Goal: Task Accomplishment & Management: Use online tool/utility

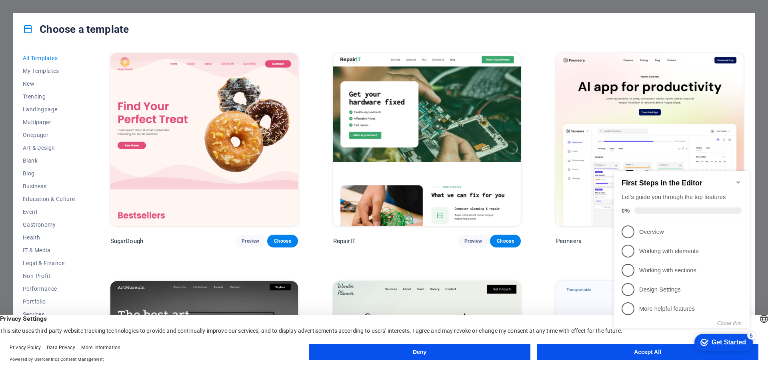
click at [644, 348] on div "checkmark Get Started 5 First Steps in the Editor Let's guide you through the t…" at bounding box center [683, 256] width 146 height 194
click at [642, 350] on div "checkmark Get Started 5 First Steps in the Editor Let's guide you through the t…" at bounding box center [683, 256] width 146 height 194
click at [734, 341] on div "Get Started" at bounding box center [729, 341] width 34 height 7
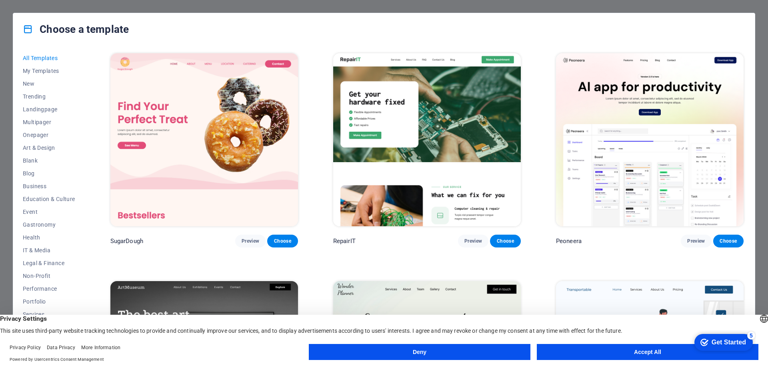
click at [730, 342] on div "Get Started" at bounding box center [729, 341] width 34 height 7
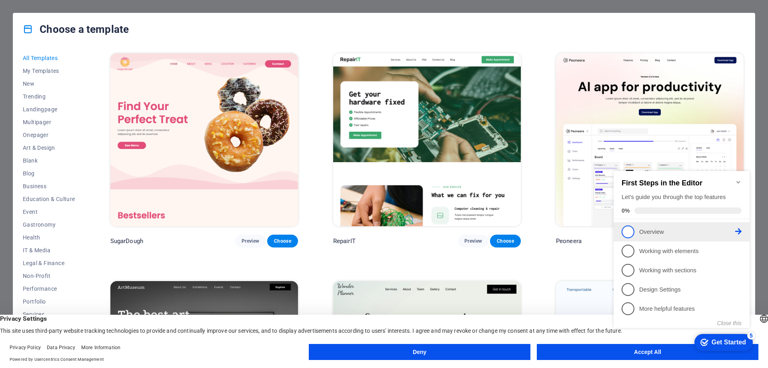
click at [628, 234] on span "1" at bounding box center [628, 231] width 13 height 13
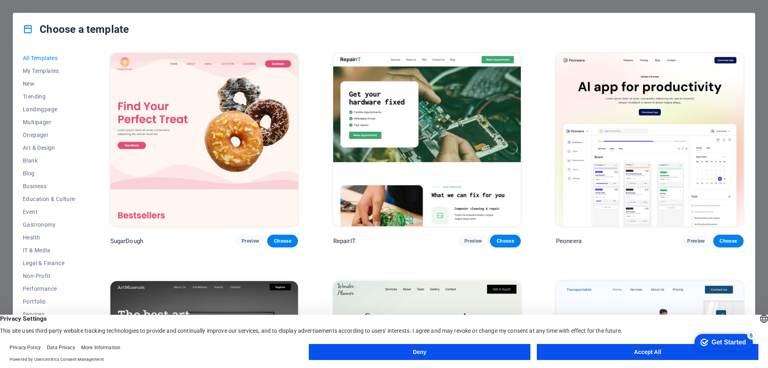
click at [564, 352] on button "Accept All" at bounding box center [648, 352] width 222 height 16
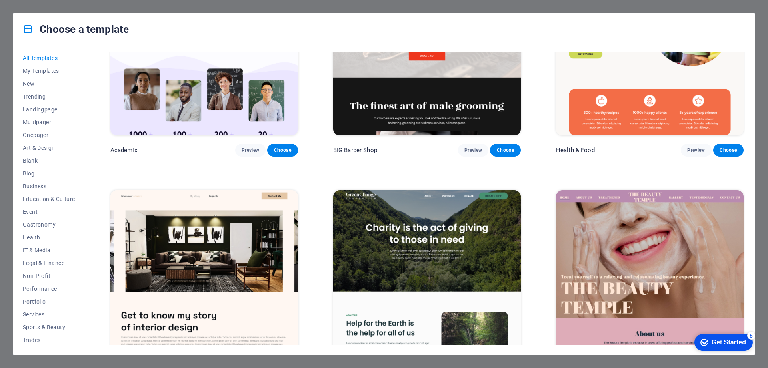
scroll to position [1080, 0]
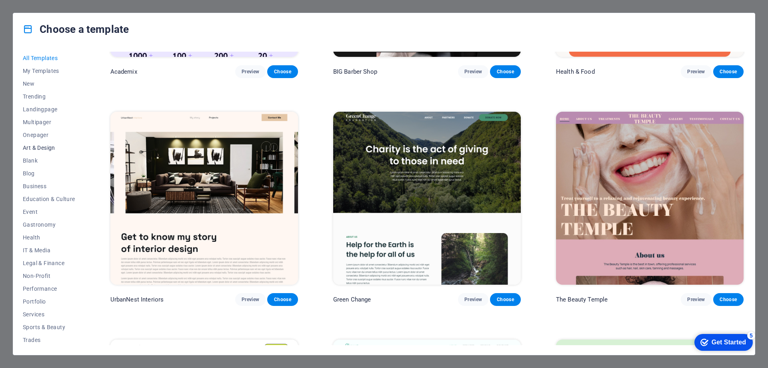
click at [42, 145] on span "Art & Design" at bounding box center [49, 147] width 52 height 6
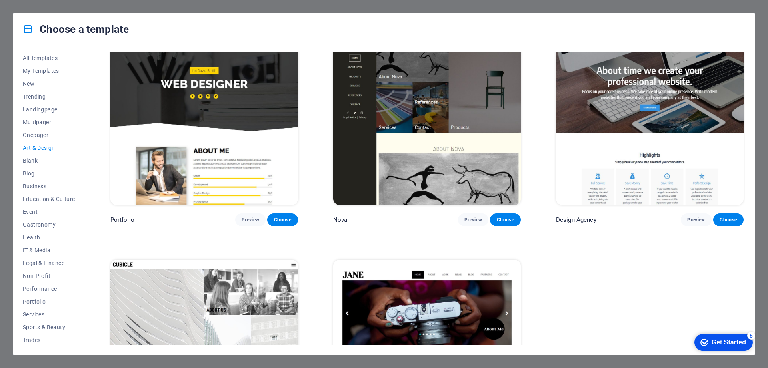
scroll to position [809, 0]
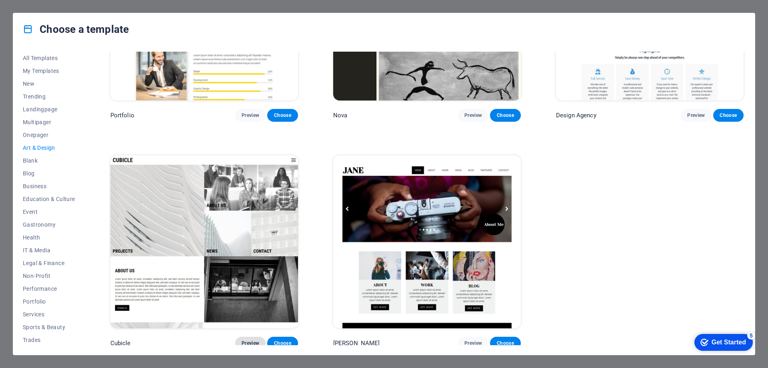
click at [249, 340] on span "Preview" at bounding box center [251, 343] width 18 height 6
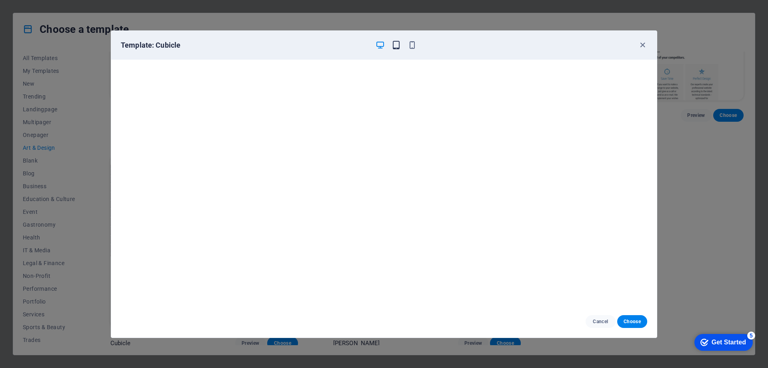
click at [396, 45] on icon "button" at bounding box center [396, 44] width 9 height 9
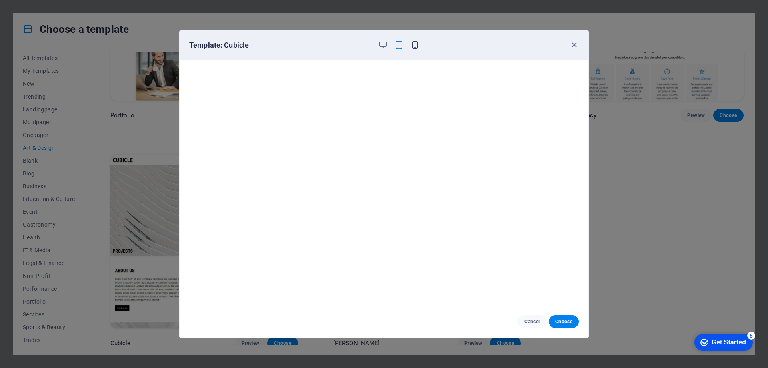
click at [414, 46] on icon "button" at bounding box center [414, 44] width 9 height 9
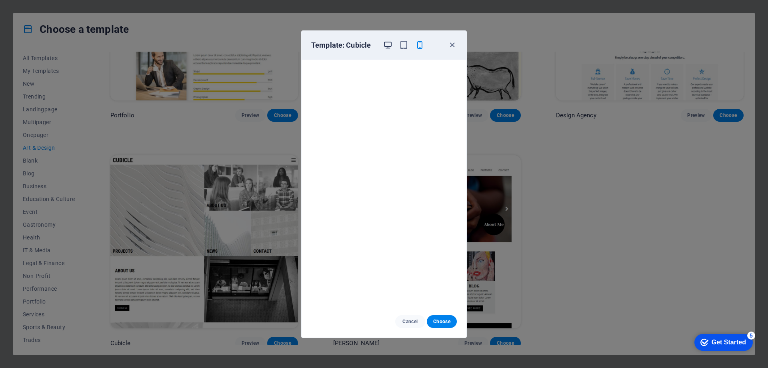
click at [389, 46] on icon "button" at bounding box center [387, 44] width 9 height 9
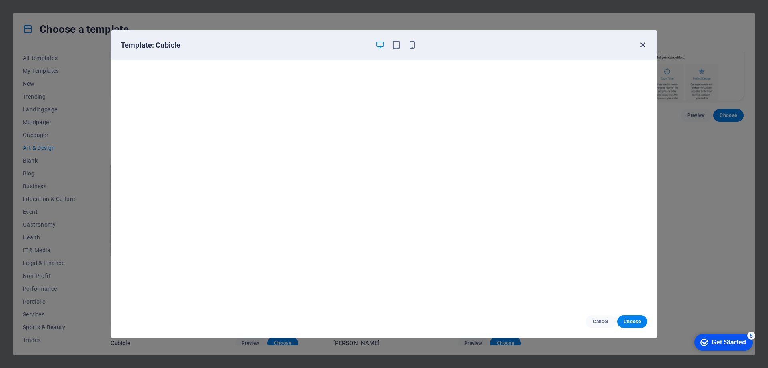
click at [642, 44] on icon "button" at bounding box center [642, 44] width 9 height 9
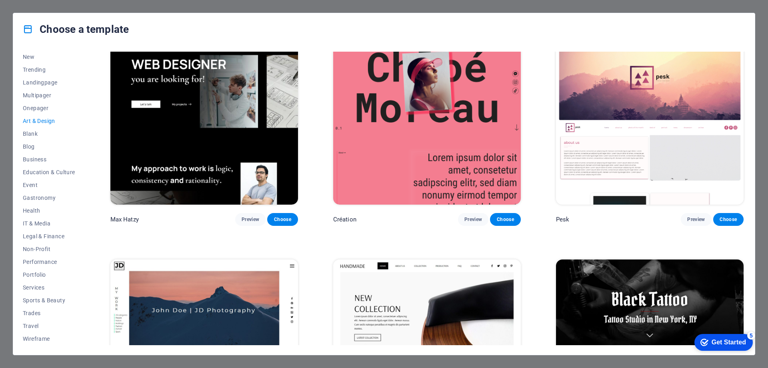
scroll to position [0, 0]
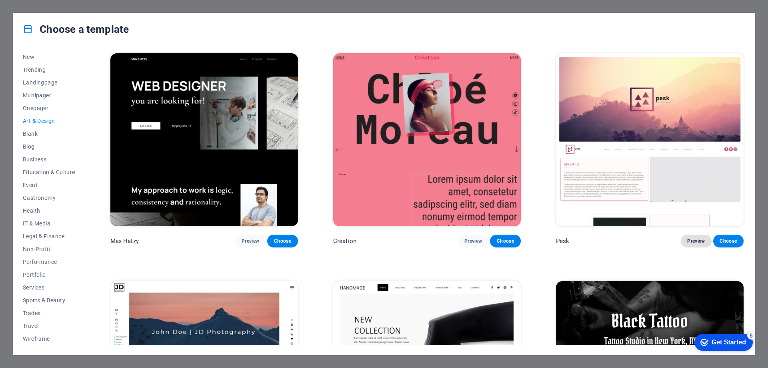
click at [695, 240] on span "Preview" at bounding box center [696, 241] width 18 height 6
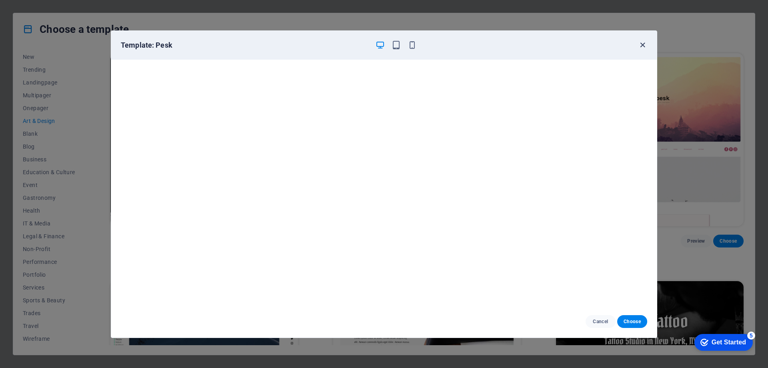
click at [642, 44] on icon "button" at bounding box center [642, 44] width 9 height 9
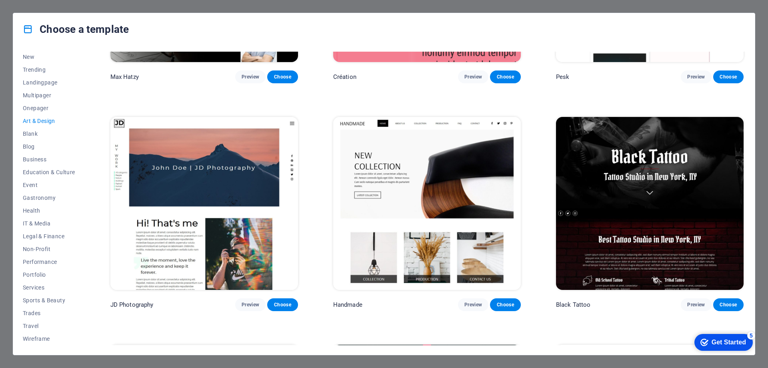
scroll to position [160, 0]
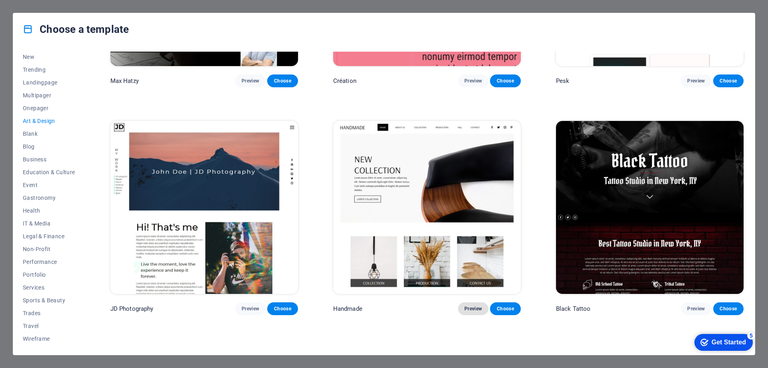
click at [475, 305] on span "Preview" at bounding box center [473, 308] width 18 height 6
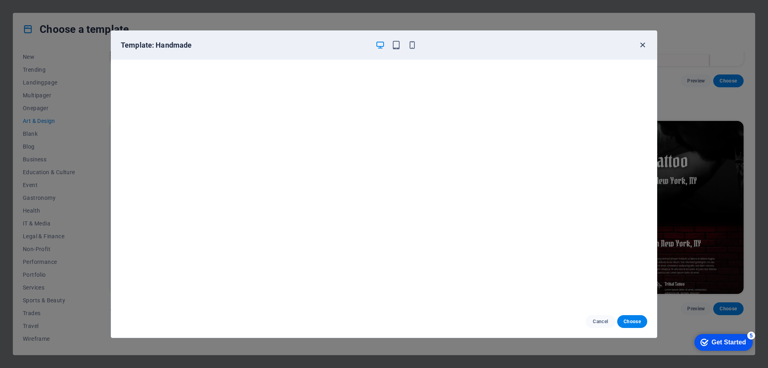
click at [639, 48] on icon "button" at bounding box center [642, 44] width 9 height 9
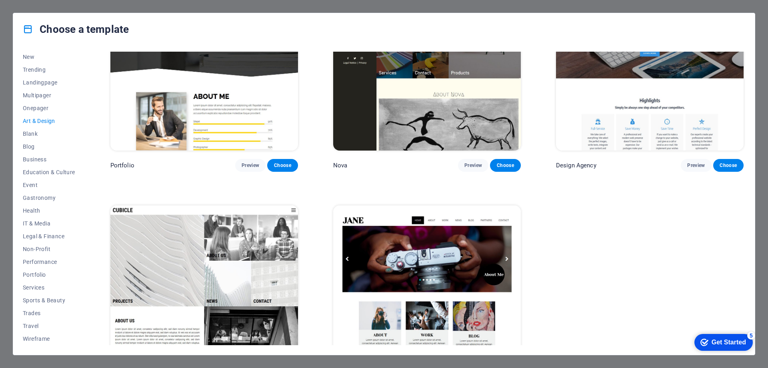
scroll to position [800, 0]
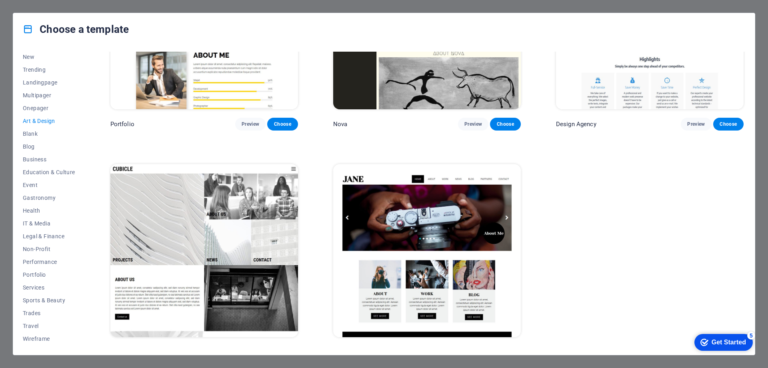
click at [241, 217] on img at bounding box center [204, 250] width 188 height 173
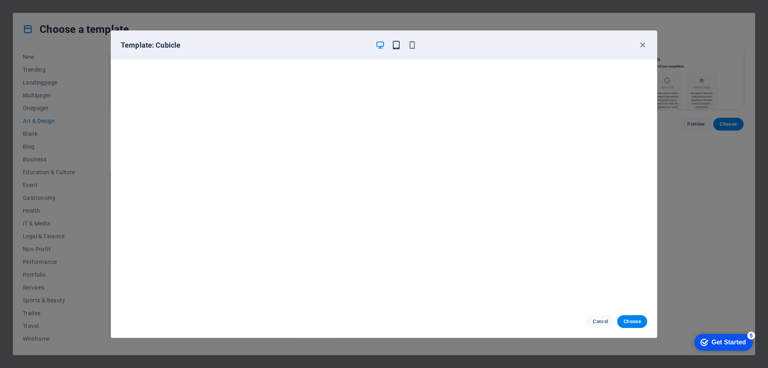
click at [396, 48] on icon "button" at bounding box center [396, 44] width 9 height 9
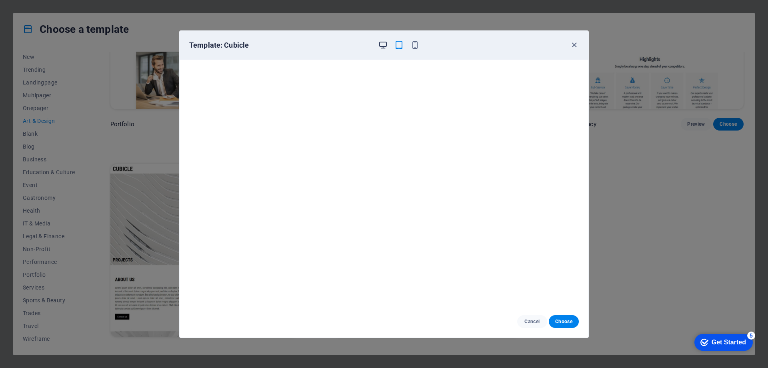
click at [382, 43] on icon "button" at bounding box center [382, 44] width 9 height 9
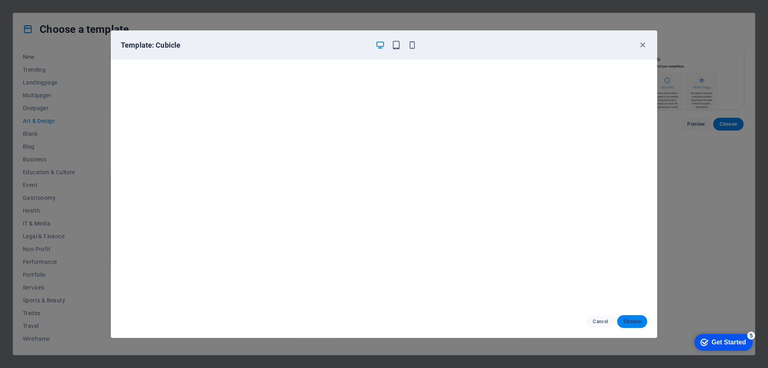
click at [630, 319] on span "Choose" at bounding box center [632, 321] width 17 height 6
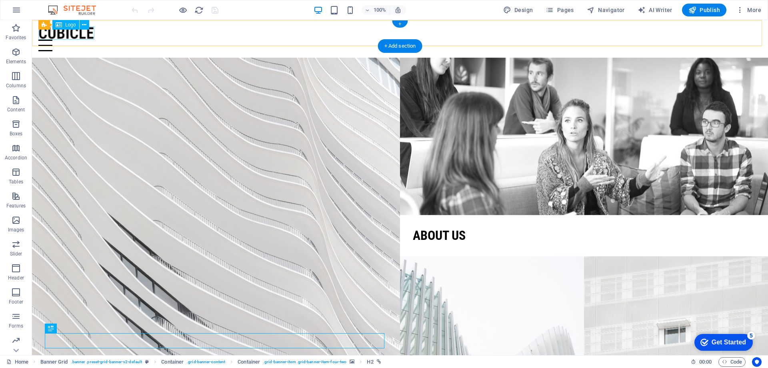
click at [72, 33] on div at bounding box center [399, 32] width 723 height 13
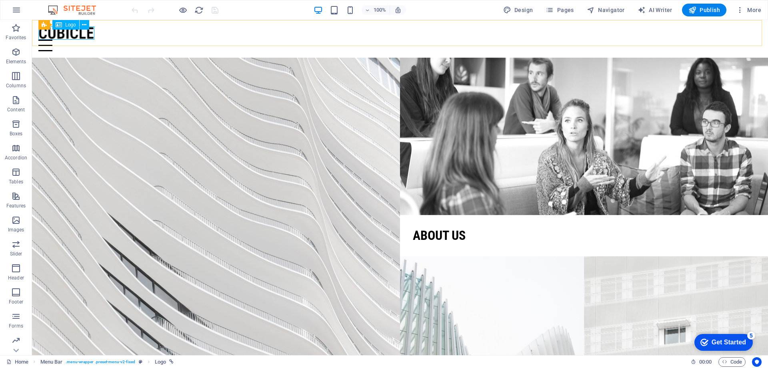
click at [70, 26] on span "Logo" at bounding box center [70, 24] width 11 height 5
click at [69, 34] on div at bounding box center [399, 32] width 723 height 13
select select "px"
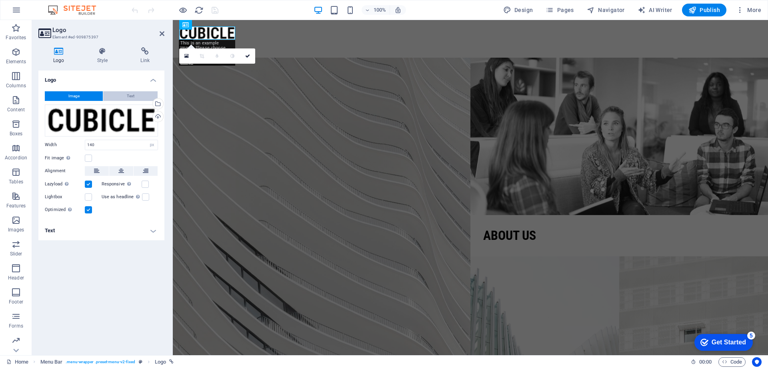
click at [119, 98] on button "Text" at bounding box center [130, 96] width 54 height 10
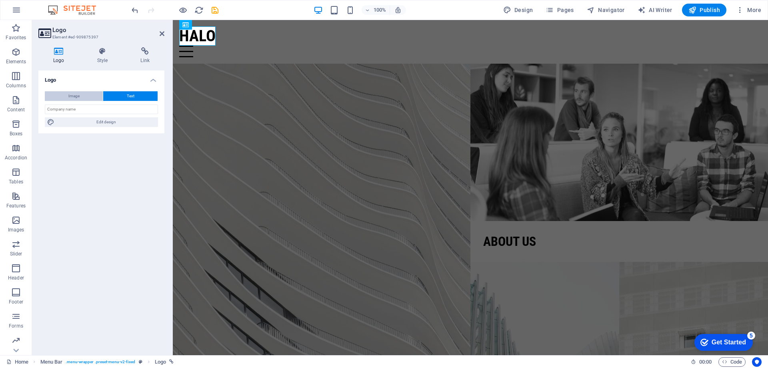
click at [83, 97] on button "Image" at bounding box center [74, 96] width 58 height 10
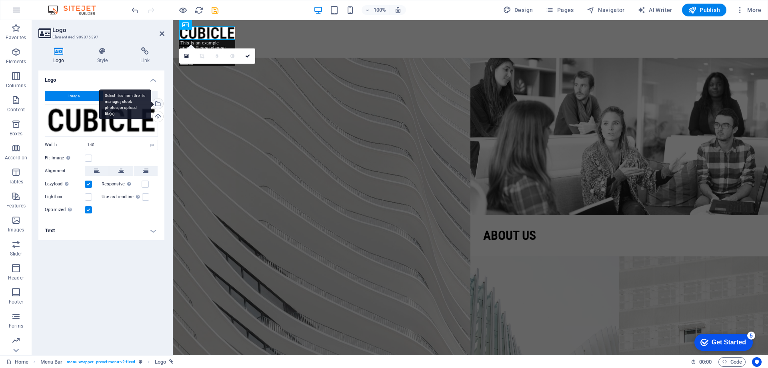
click at [158, 103] on div "Select files from the file manager, stock photos, or upload file(s)" at bounding box center [157, 104] width 12 height 12
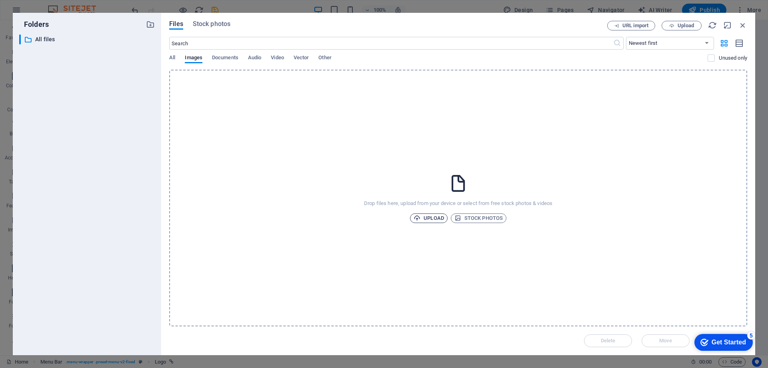
click at [430, 216] on span "Upload" at bounding box center [429, 218] width 30 height 10
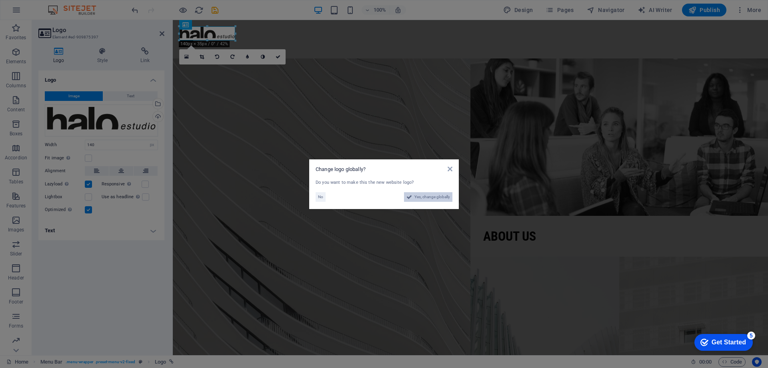
click at [420, 194] on span "Yes, change globally" at bounding box center [432, 197] width 36 height 10
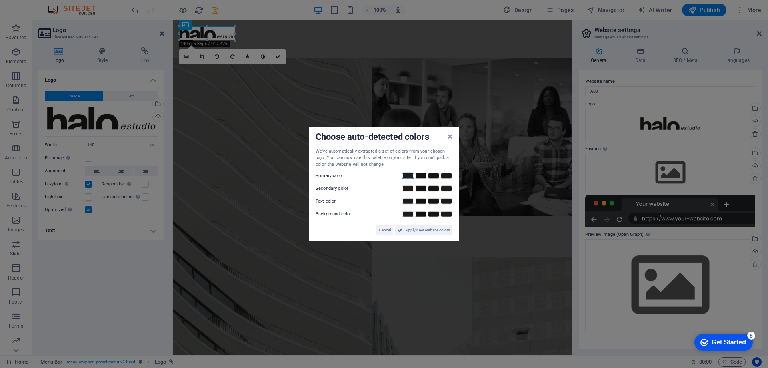
click at [406, 175] on link at bounding box center [408, 175] width 12 height 6
click at [410, 176] on link at bounding box center [408, 175] width 12 height 6
click at [422, 175] on link at bounding box center [421, 175] width 12 height 6
click at [408, 176] on link at bounding box center [408, 175] width 12 height 6
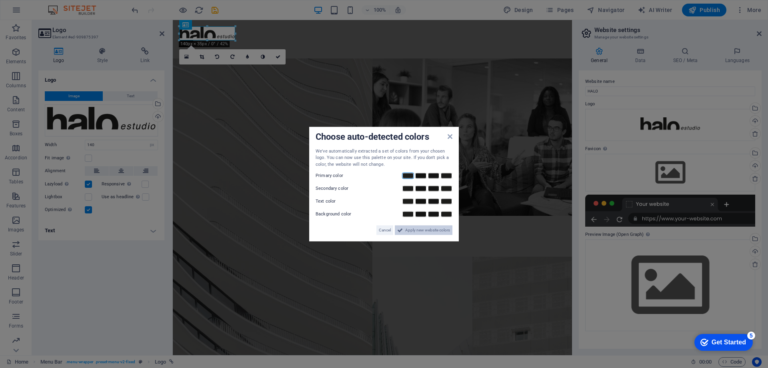
click at [412, 230] on span "Apply new website colors" at bounding box center [427, 230] width 45 height 10
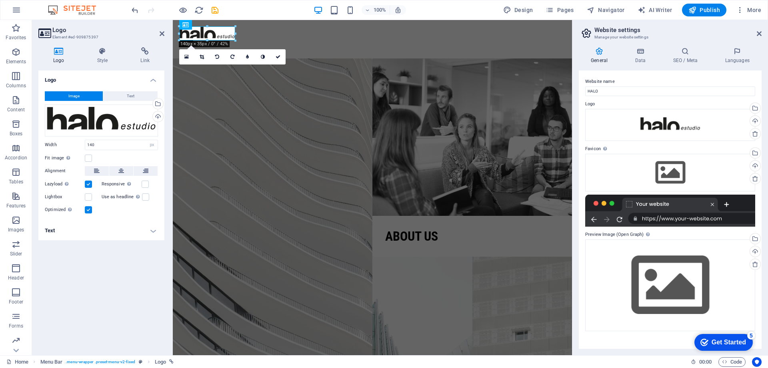
click at [116, 255] on div "Logo Image Text Drag files here, click to choose files or select files from Fil…" at bounding box center [101, 209] width 126 height 278
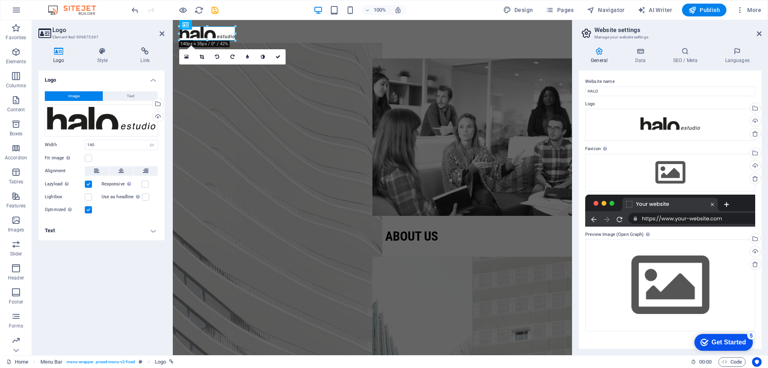
click at [249, 132] on figure at bounding box center [273, 216] width 220 height 346
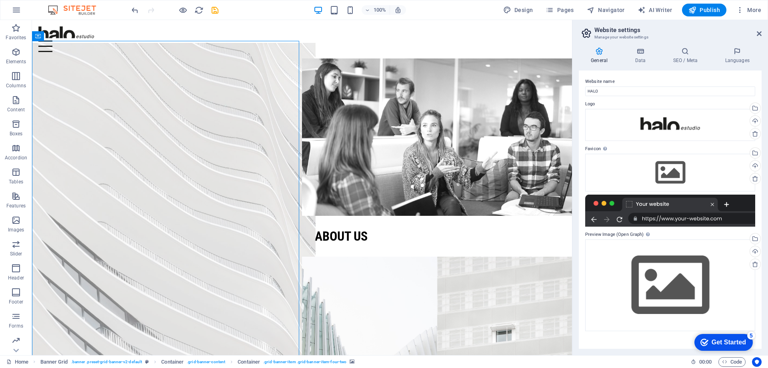
scroll to position [40, 0]
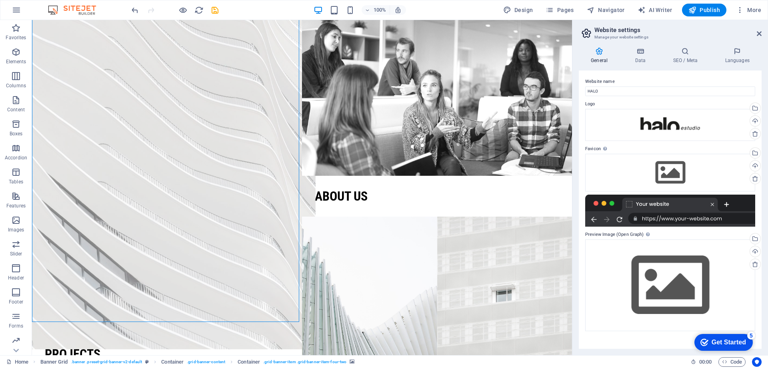
click at [156, 245] on figure at bounding box center [166, 176] width 297 height 346
click at [144, 161] on figure at bounding box center [166, 176] width 297 height 346
select select "vh"
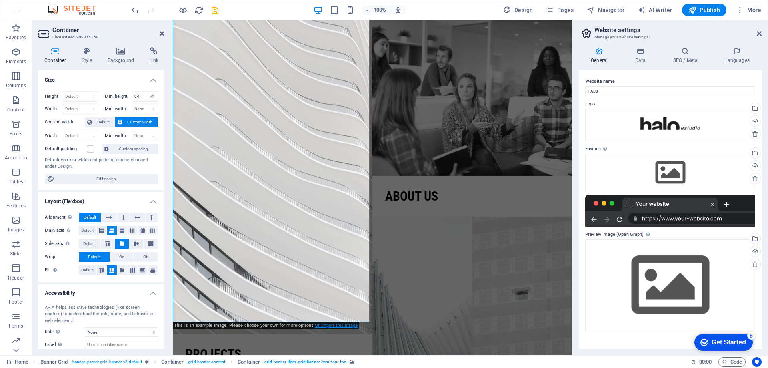
click at [325, 323] on link "Or import this image" at bounding box center [336, 324] width 43 height 5
click at [118, 51] on icon at bounding box center [121, 51] width 39 height 8
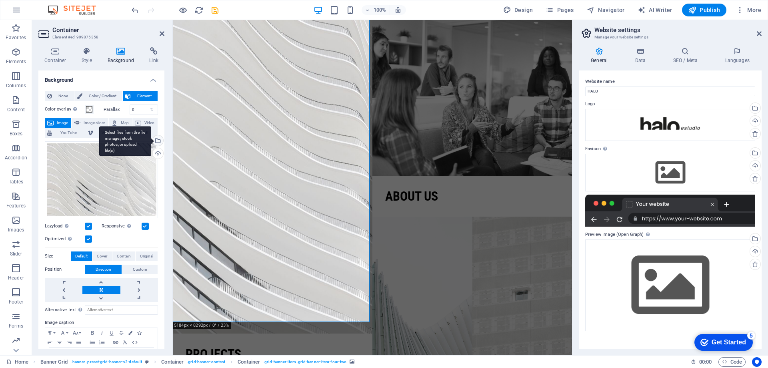
click at [151, 141] on div "Select files from the file manager, stock photos, or upload file(s)" at bounding box center [125, 141] width 52 height 30
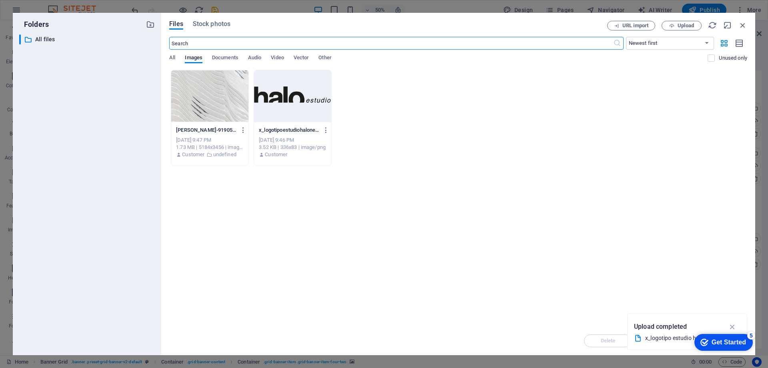
click at [488, 147] on div "[PERSON_NAME]-91905-unsplash-anTTu56GjZ6dIbkPCSYYbg.jpg [PERSON_NAME]-91905-uns…" at bounding box center [458, 118] width 578 height 96
click at [732, 324] on icon "button" at bounding box center [732, 326] width 9 height 9
click at [216, 26] on span "Stock photos" at bounding box center [212, 24] width 38 height 10
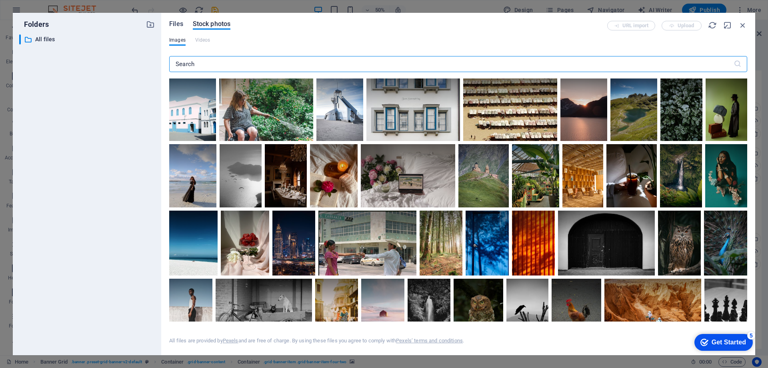
click at [178, 22] on span "Files" at bounding box center [176, 24] width 14 height 10
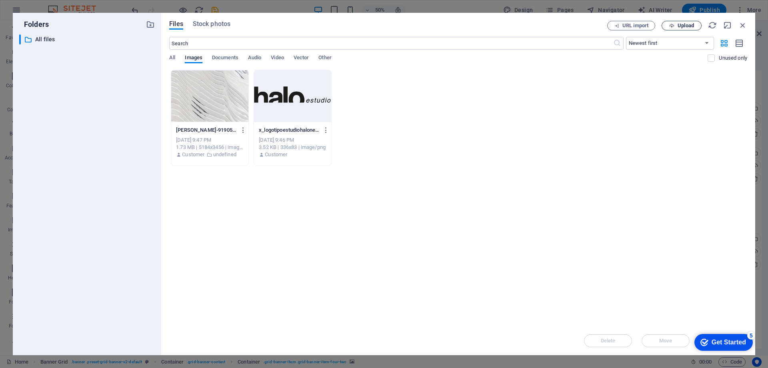
click at [678, 27] on span "Upload" at bounding box center [686, 25] width 16 height 5
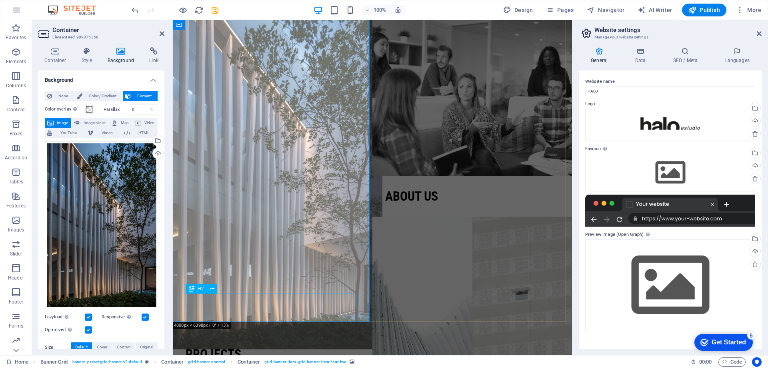
click at [232, 346] on div "Projects" at bounding box center [273, 353] width 174 height 15
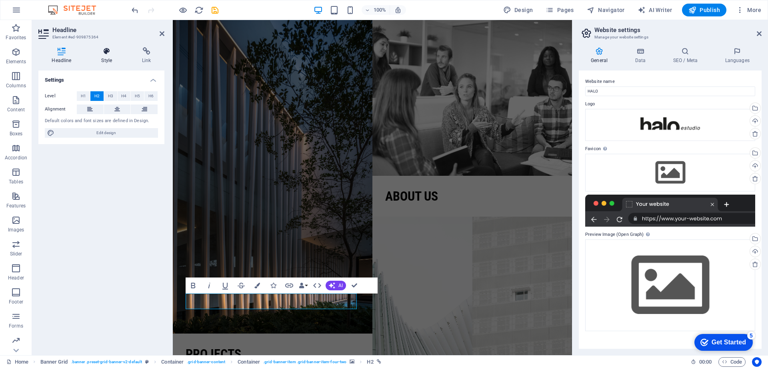
click at [108, 50] on icon at bounding box center [107, 51] width 38 height 8
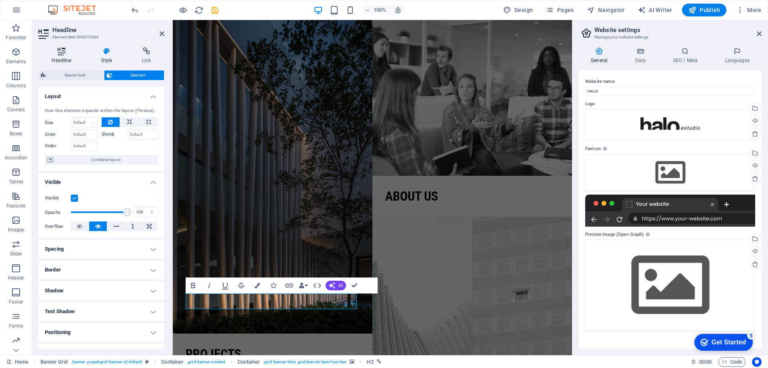
click at [64, 47] on icon at bounding box center [61, 51] width 46 height 8
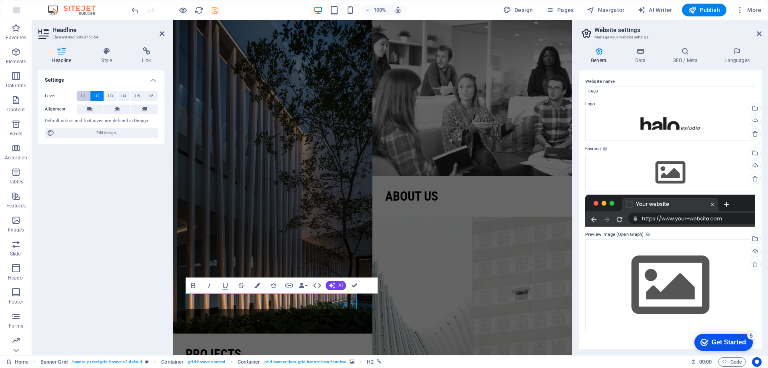
click at [83, 97] on span "H1" at bounding box center [83, 96] width 5 height 10
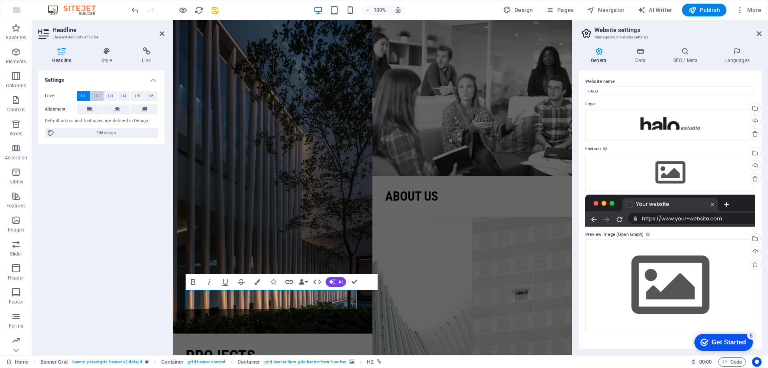
click at [94, 95] on button "H2" at bounding box center [96, 96] width 13 height 10
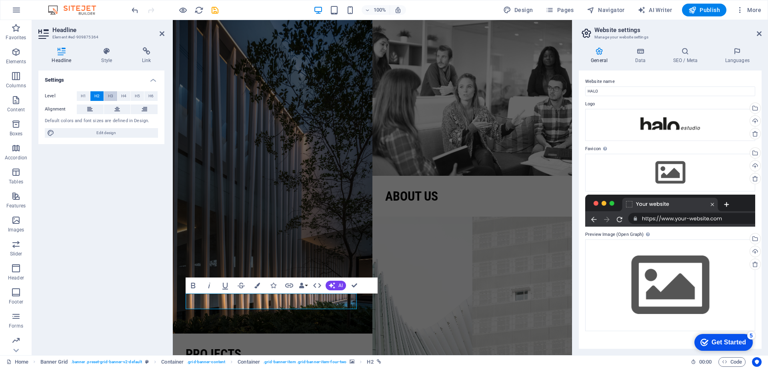
click at [112, 96] on span "H3" at bounding box center [110, 96] width 5 height 10
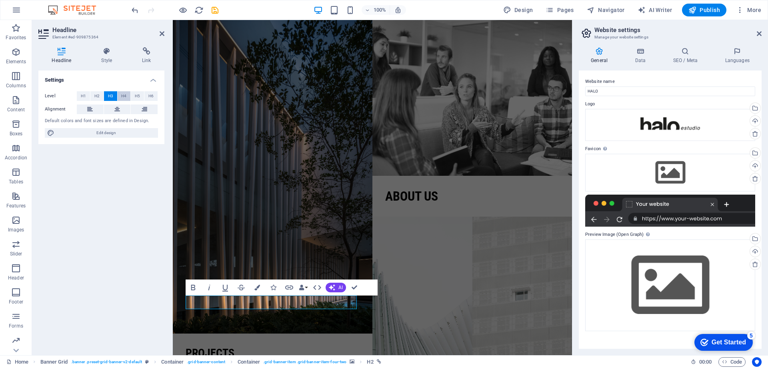
click at [121, 97] on span "H4" at bounding box center [123, 96] width 5 height 10
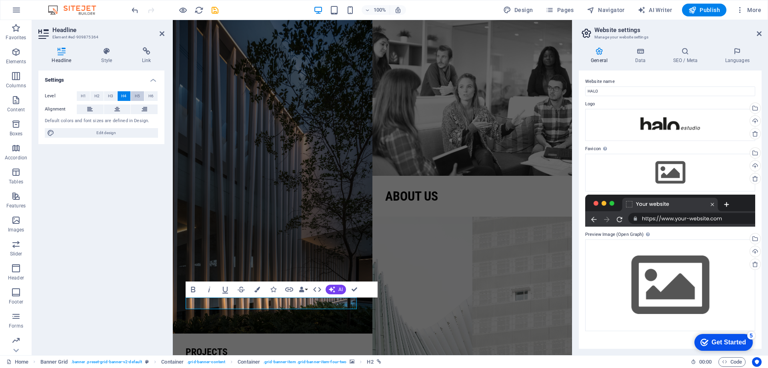
click at [136, 96] on span "H5" at bounding box center [137, 96] width 5 height 10
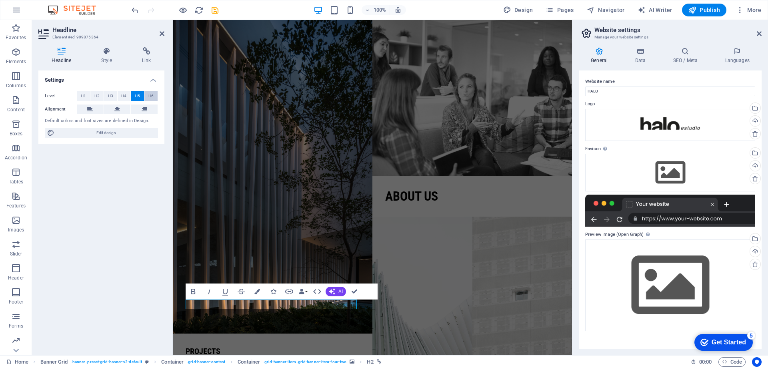
click at [150, 96] on span "H6" at bounding box center [150, 96] width 5 height 10
click at [85, 94] on span "H1" at bounding box center [83, 96] width 5 height 10
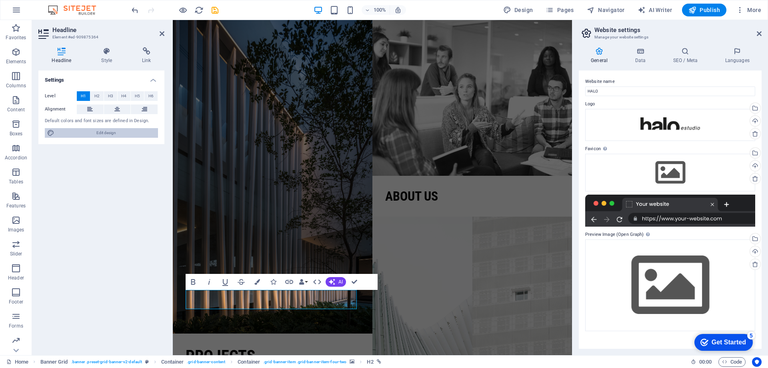
click at [103, 134] on span "Edit design" at bounding box center [106, 133] width 99 height 10
select select "px"
select select "300"
select select "px"
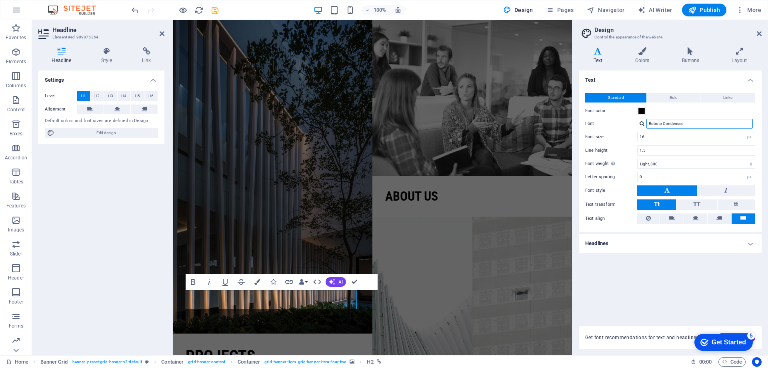
click at [684, 125] on input "Roboto Condensed" at bounding box center [699, 124] width 106 height 10
drag, startPoint x: 689, startPoint y: 124, endPoint x: 634, endPoint y: 122, distance: 55.2
click at [634, 122] on div "Font Roboto Condensed" at bounding box center [670, 124] width 170 height 10
type input "h"
type input "helvetica"
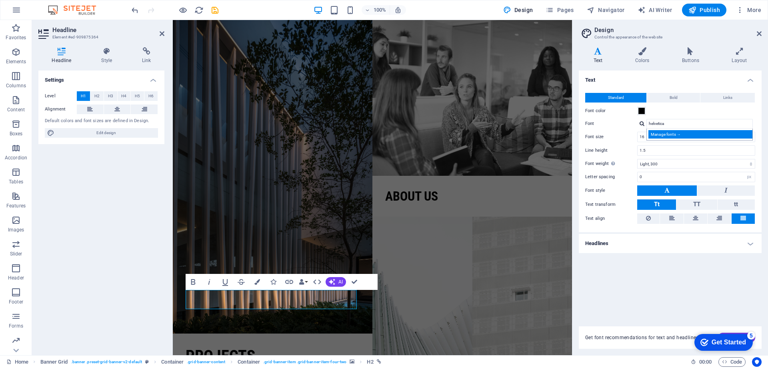
click at [657, 134] on div "Manage fonts →" at bounding box center [701, 134] width 106 height 8
select select "popularity"
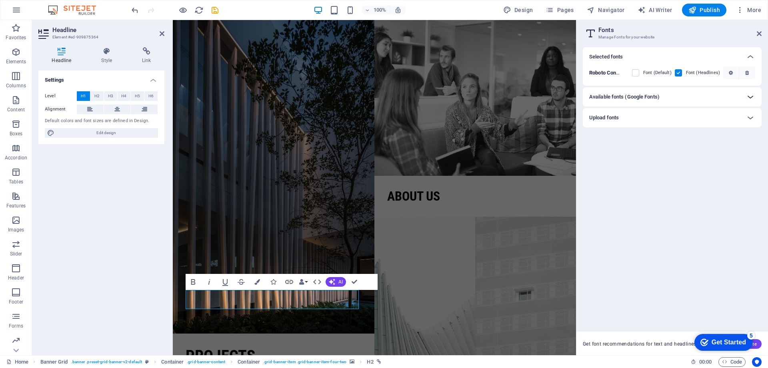
click at [748, 95] on icon at bounding box center [751, 97] width 10 height 10
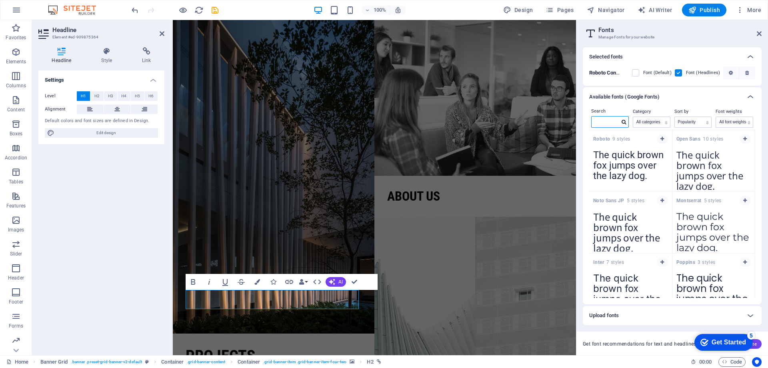
click at [604, 119] on input "text" at bounding box center [606, 121] width 28 height 10
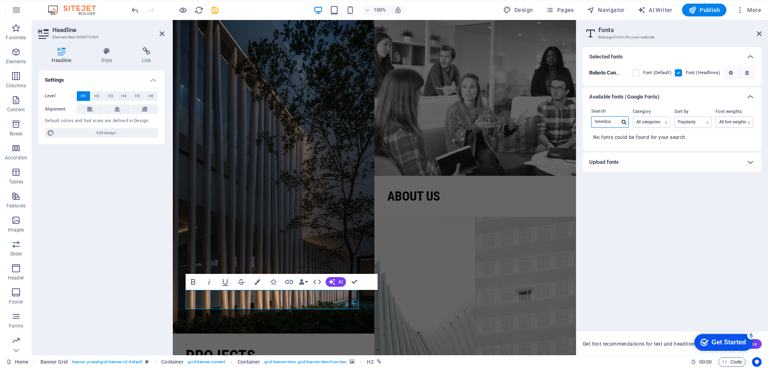
type input "helvetica"
click at [625, 122] on icon at bounding box center [624, 122] width 4 height 5
click at [622, 121] on icon at bounding box center [624, 122] width 4 height 5
click at [750, 164] on icon at bounding box center [751, 162] width 10 height 10
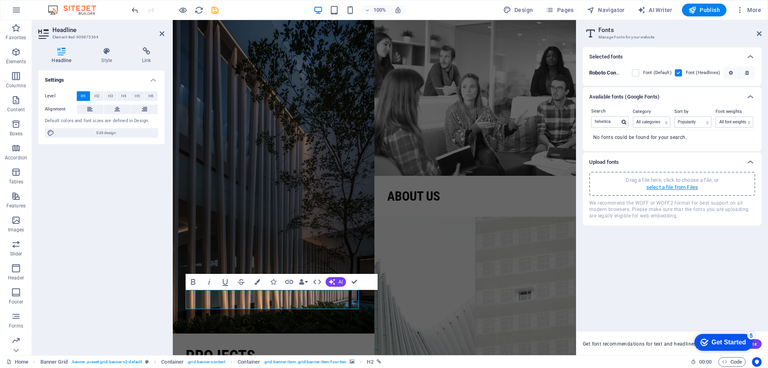
click at [680, 185] on p "select a file from Files" at bounding box center [672, 187] width 52 height 7
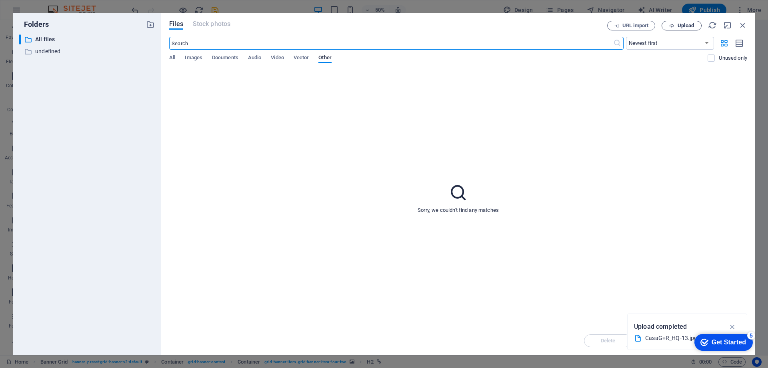
click at [677, 27] on span "Upload" at bounding box center [681, 25] width 33 height 5
click at [685, 26] on span "Upload" at bounding box center [686, 25] width 16 height 5
click at [684, 25] on span "Upload" at bounding box center [686, 25] width 16 height 5
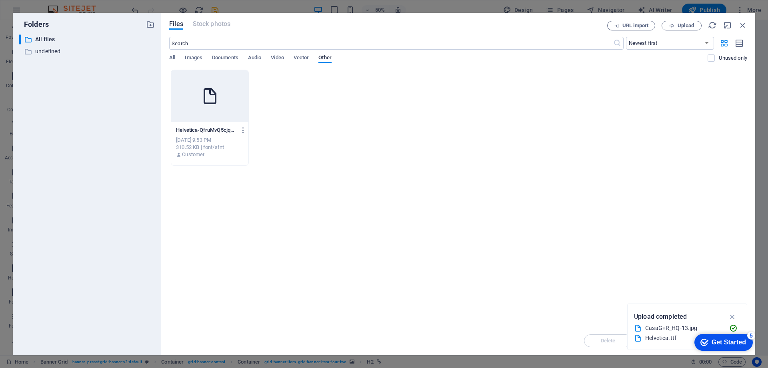
click at [227, 104] on div at bounding box center [209, 96] width 77 height 52
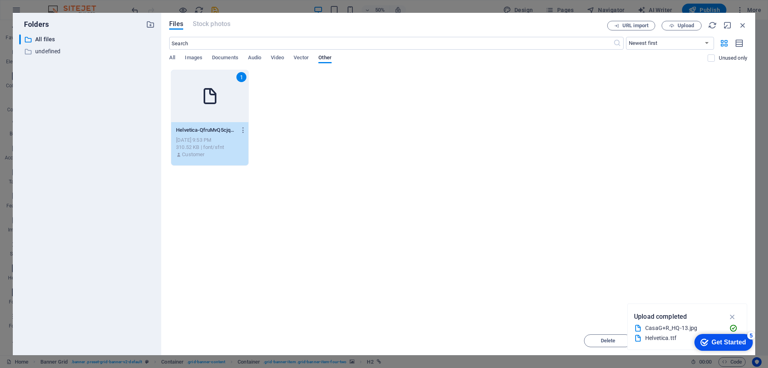
click at [227, 104] on div "1" at bounding box center [209, 96] width 77 height 52
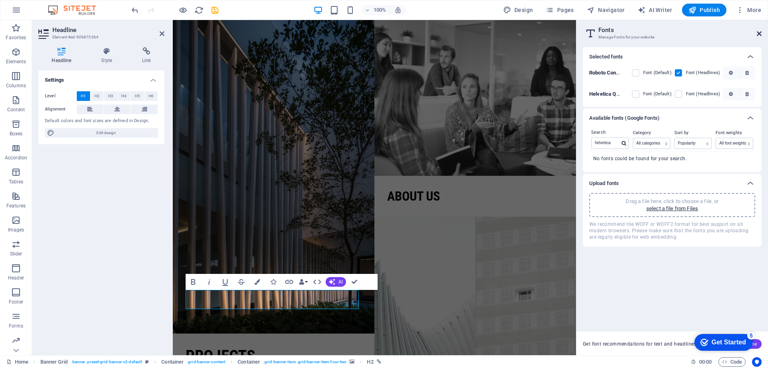
click at [760, 30] on icon at bounding box center [759, 33] width 5 height 6
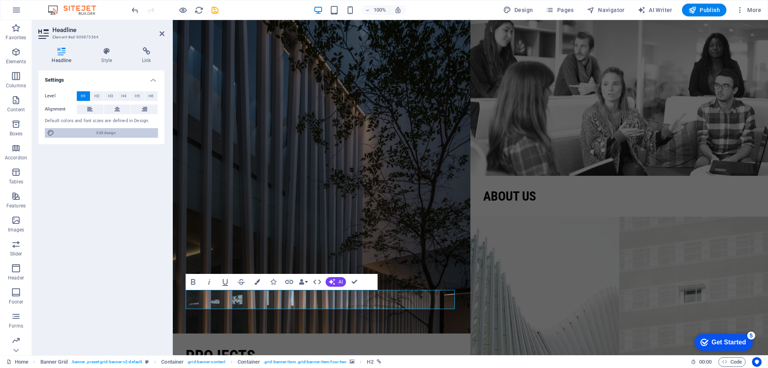
click at [105, 134] on span "Edit design" at bounding box center [106, 133] width 99 height 10
select select "px"
select select "300"
select select "px"
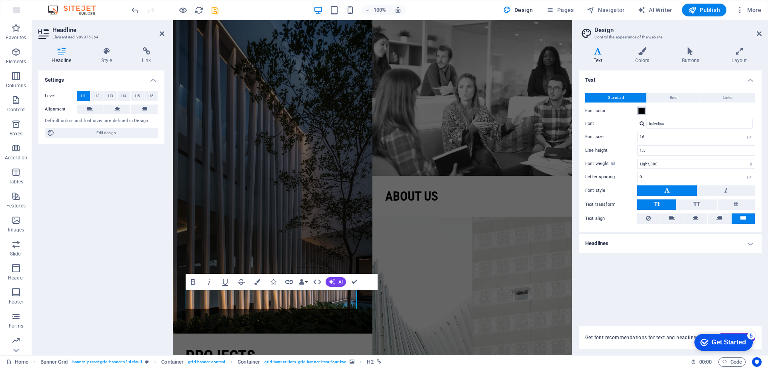
click at [640, 110] on span at bounding box center [641, 111] width 6 height 6
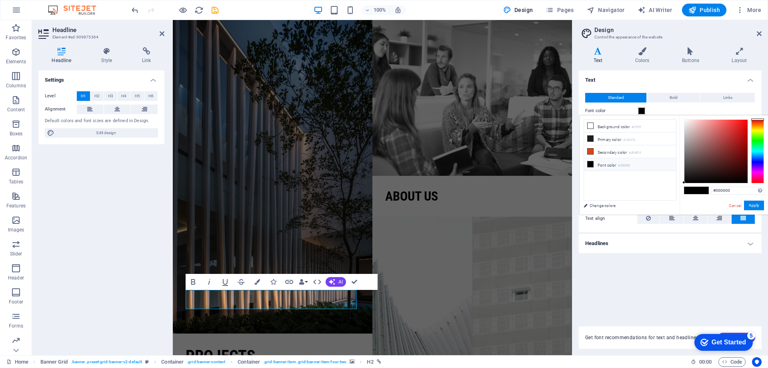
type input "#ffffff"
drag, startPoint x: 675, startPoint y: 118, endPoint x: 704, endPoint y: 181, distance: 69.2
click at [671, 103] on body "HALO Home Favorites Elements Columns Content Boxes Accordion Tables Features Im…" at bounding box center [384, 184] width 768 height 368
click at [752, 207] on button "Apply" at bounding box center [754, 205] width 20 height 10
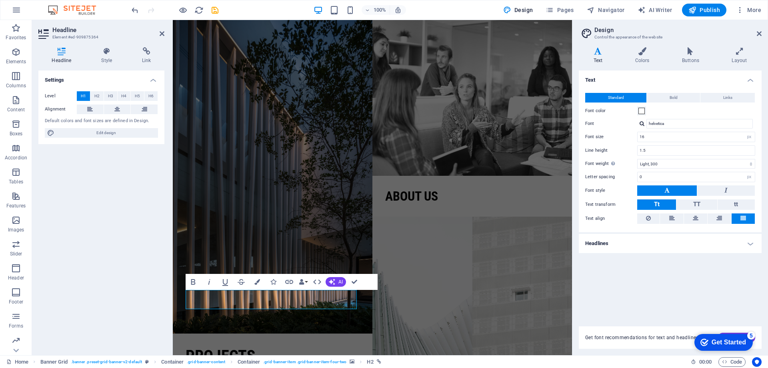
drag, startPoint x: 698, startPoint y: 114, endPoint x: 694, endPoint y: 116, distance: 4.3
click at [697, 114] on div "Font color" at bounding box center [670, 111] width 170 height 10
click at [115, 258] on div "Settings Level H1 H2 H3 H4 H5 H6 Alignment Default colors and font sizes are de…" at bounding box center [101, 209] width 126 height 278
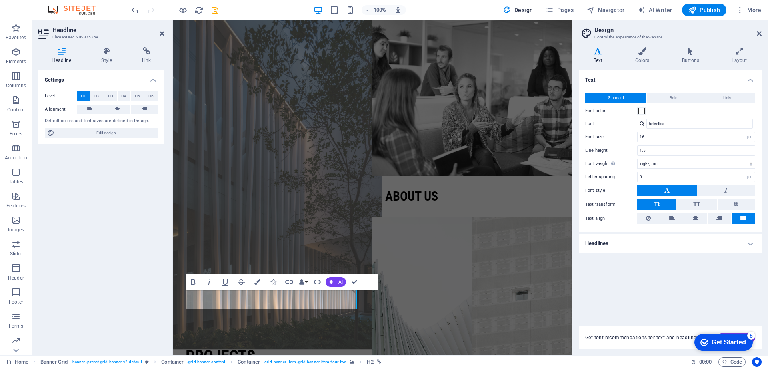
click at [199, 215] on figure at bounding box center [273, 176] width 220 height 346
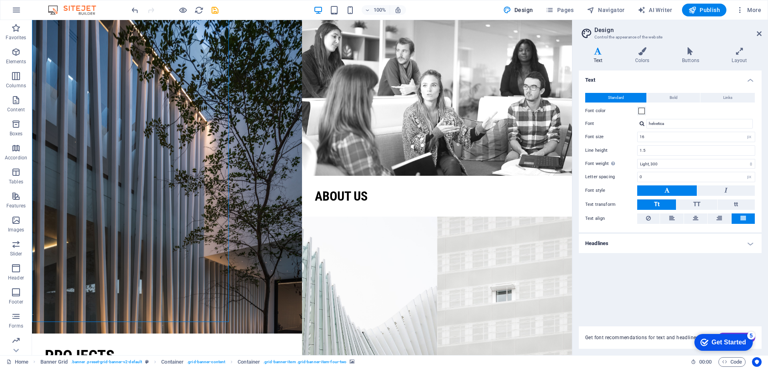
click at [112, 233] on figure at bounding box center [167, 175] width 270 height 315
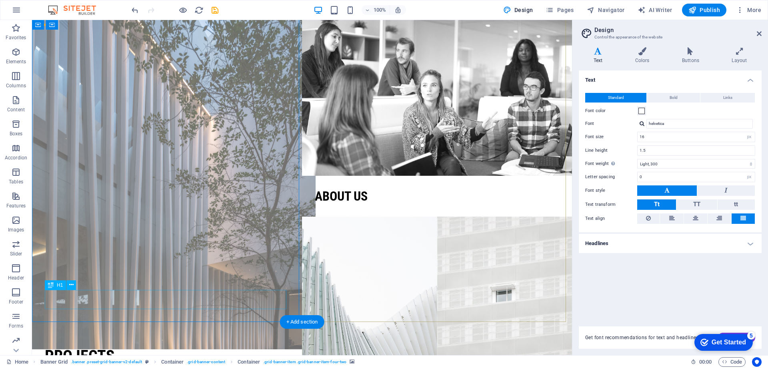
click at [95, 346] on div "Projects" at bounding box center [167, 355] width 244 height 19
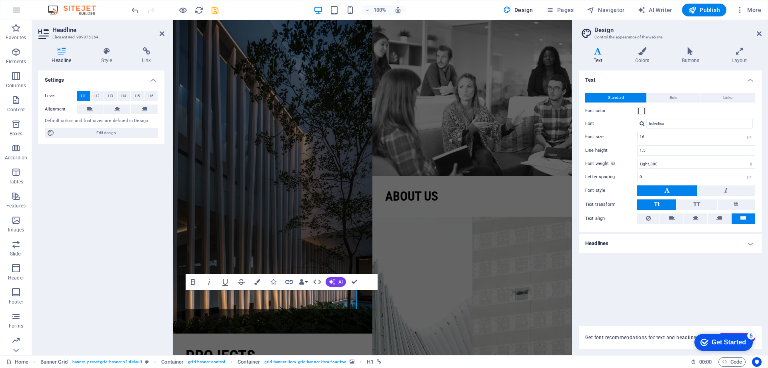
click at [142, 228] on div "Settings Level H1 H2 H3 H4 H5 H6 Alignment Default colors and font sizes are de…" at bounding box center [101, 209] width 126 height 278
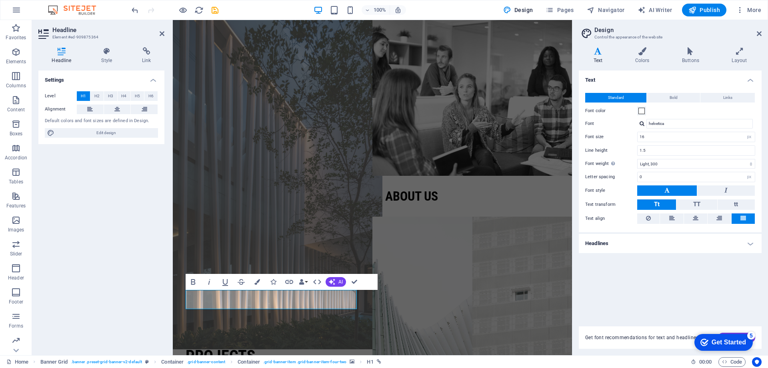
click at [236, 202] on figure at bounding box center [273, 176] width 220 height 346
click at [377, 202] on figure at bounding box center [273, 176] width 220 height 346
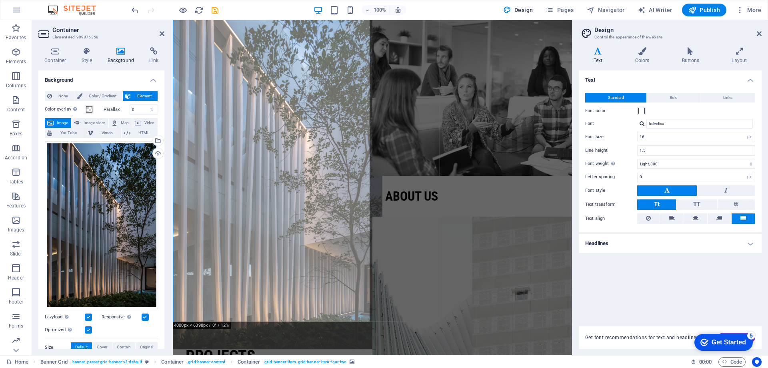
click at [236, 202] on figure at bounding box center [273, 176] width 220 height 346
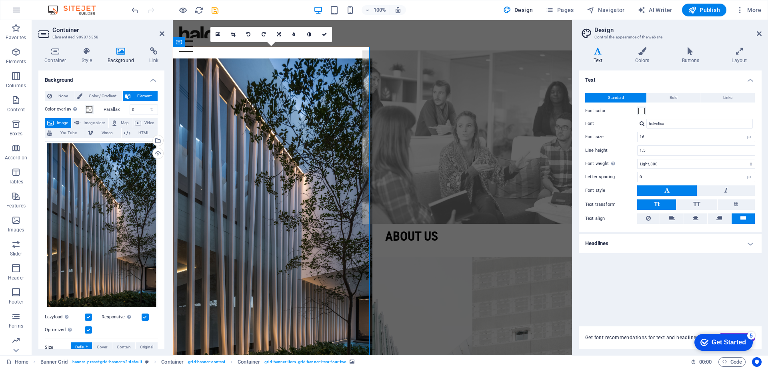
click at [413, 85] on figure at bounding box center [472, 136] width 220 height 173
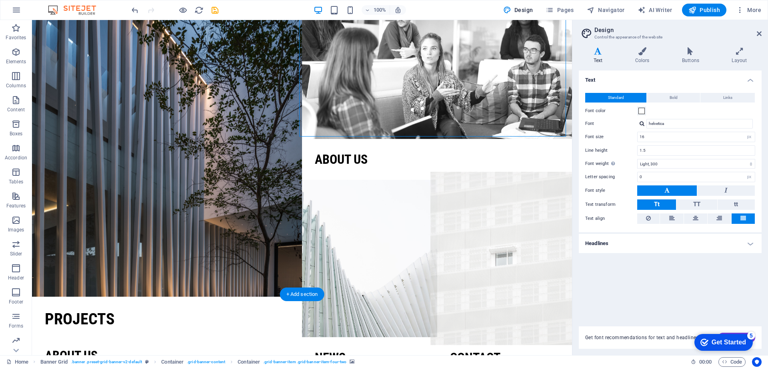
scroll to position [80, 0]
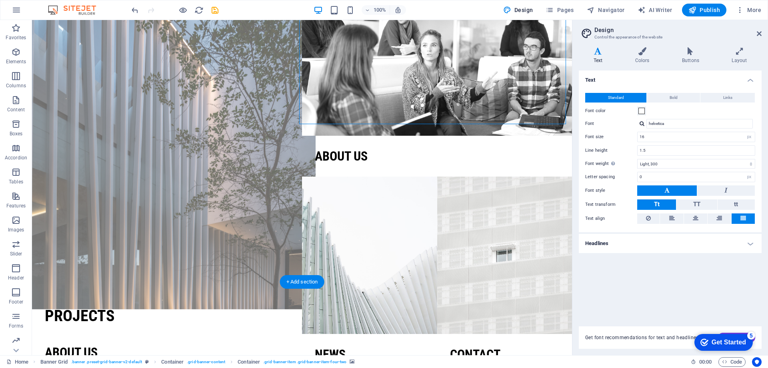
click at [159, 172] on figure at bounding box center [166, 136] width 297 height 346
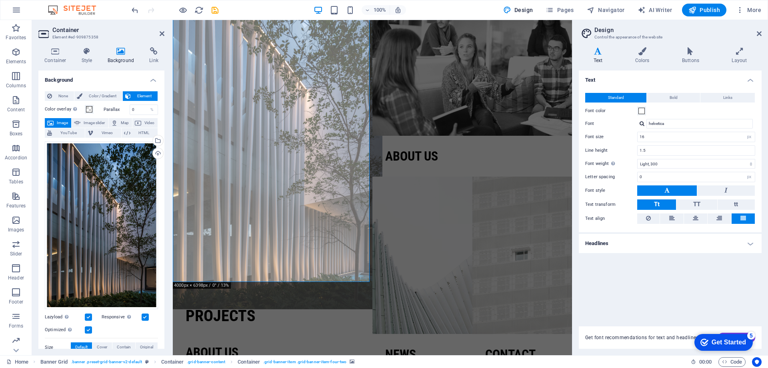
click at [322, 160] on figure at bounding box center [273, 136] width 220 height 346
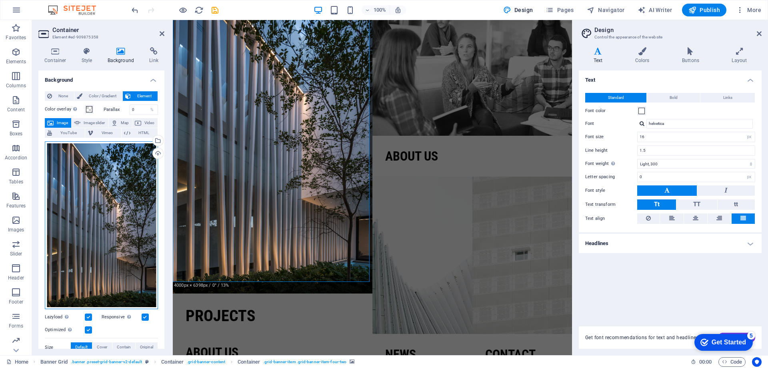
click at [123, 206] on div "Drag files here, click to choose files or select files from Files or our free s…" at bounding box center [101, 225] width 113 height 168
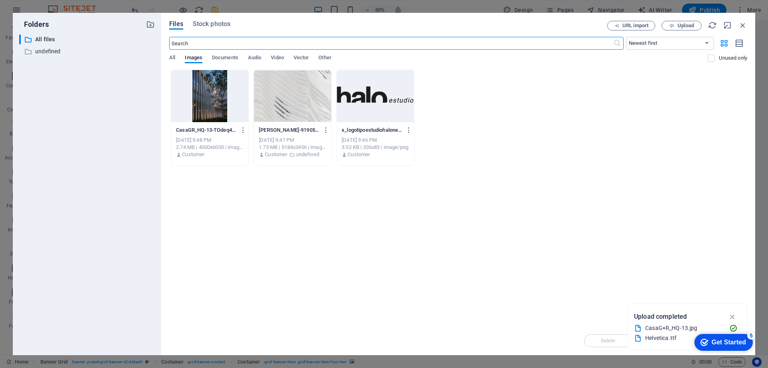
click at [217, 102] on div at bounding box center [209, 96] width 77 height 52
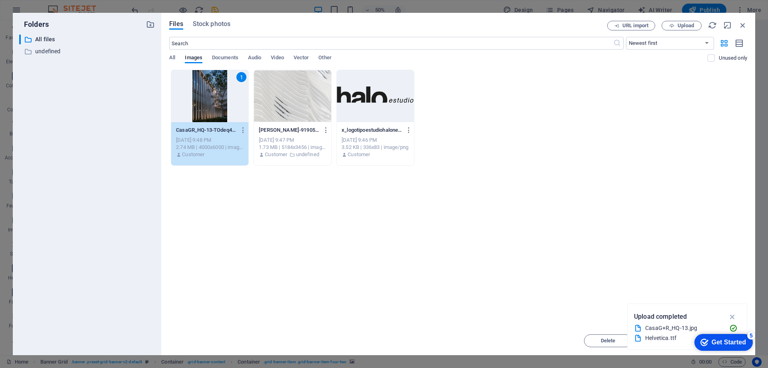
click at [217, 102] on div "1" at bounding box center [209, 96] width 77 height 52
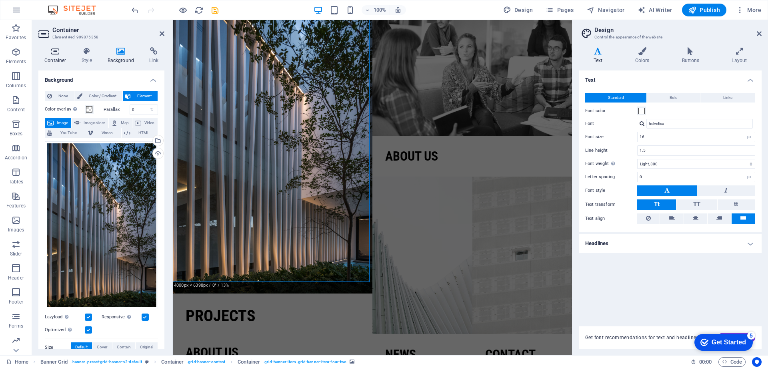
click at [52, 54] on icon at bounding box center [55, 51] width 34 height 8
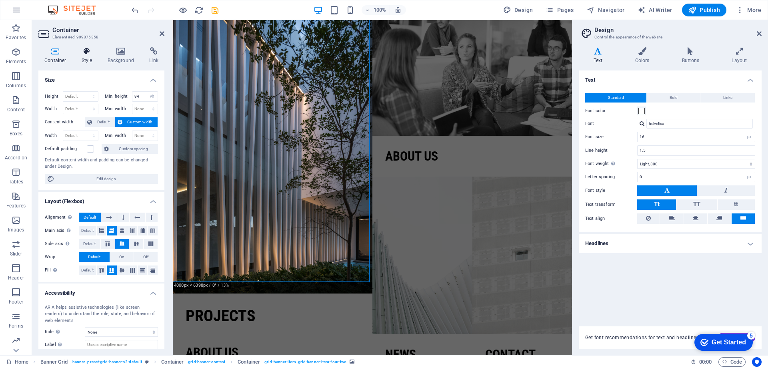
click at [90, 56] on h4 "Style" at bounding box center [89, 55] width 26 height 17
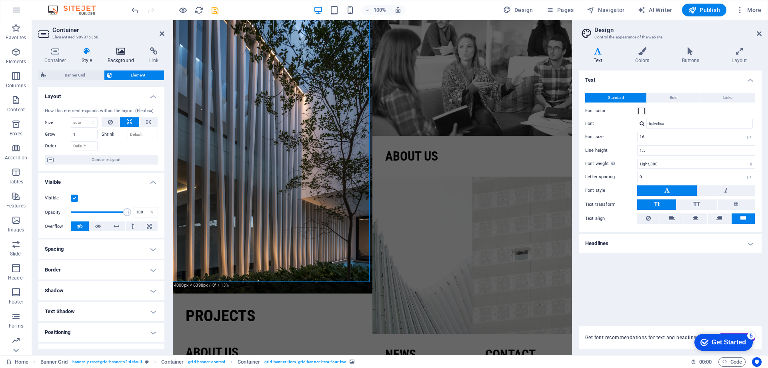
click at [118, 56] on h4 "Background" at bounding box center [123, 55] width 42 height 17
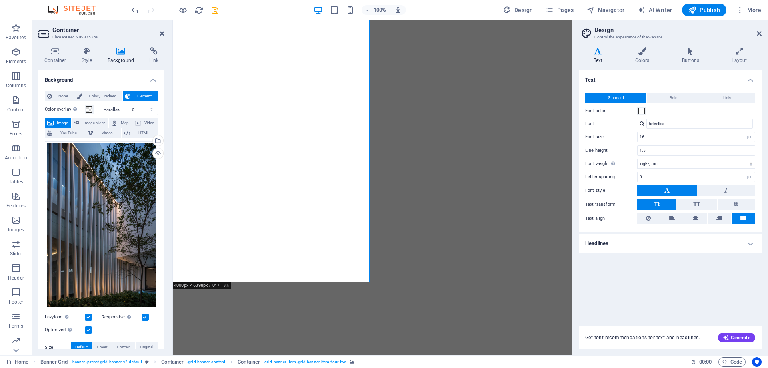
select select "px"
select select "300"
select select "px"
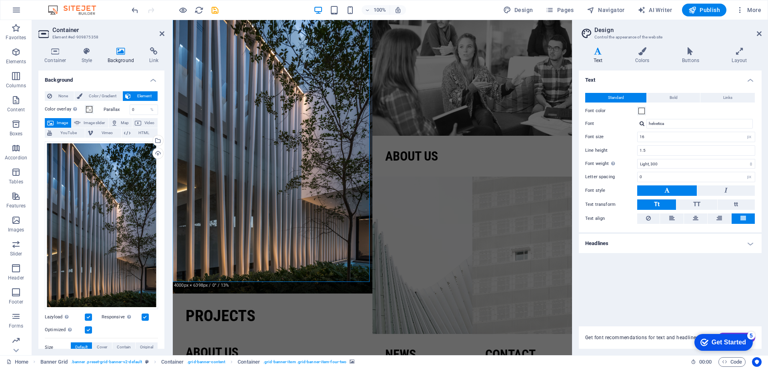
scroll to position [80, 0]
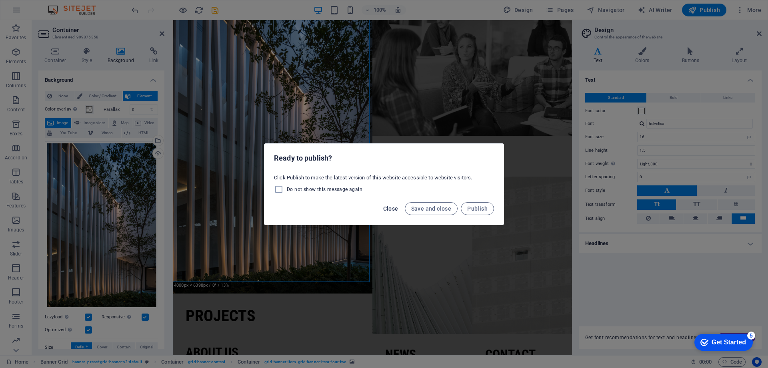
click at [393, 206] on span "Close" at bounding box center [390, 208] width 15 height 6
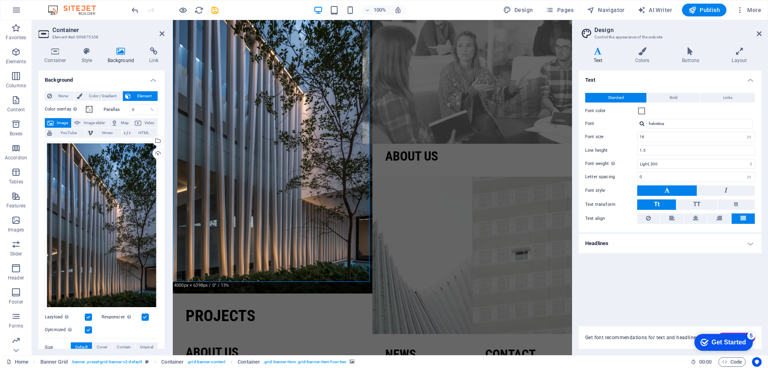
click at [458, 62] on figure at bounding box center [472, 56] width 220 height 173
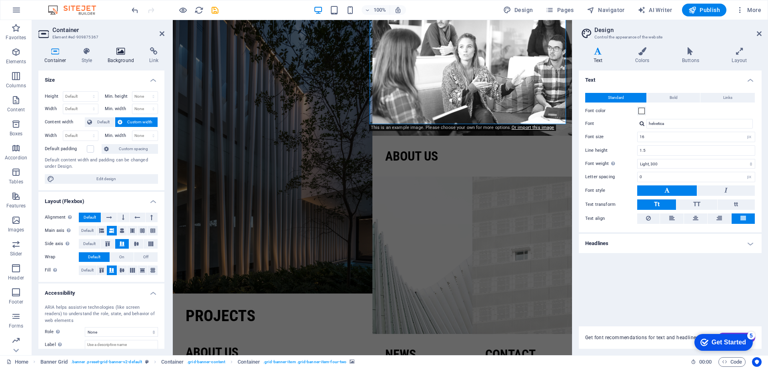
click at [114, 55] on h4 "Background" at bounding box center [123, 55] width 42 height 17
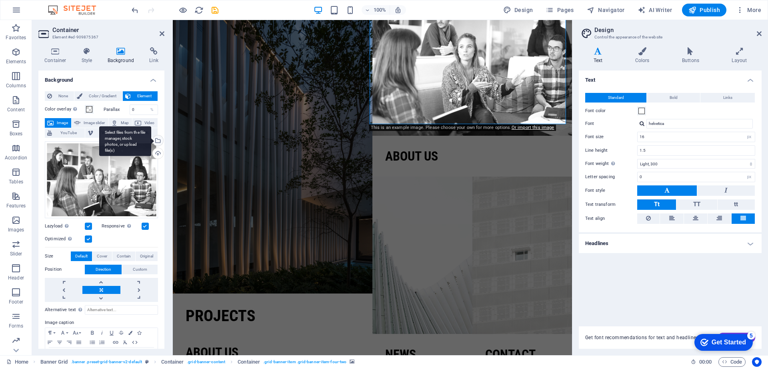
click at [156, 140] on div "Select files from the file manager, stock photos, or upload file(s)" at bounding box center [157, 141] width 12 height 12
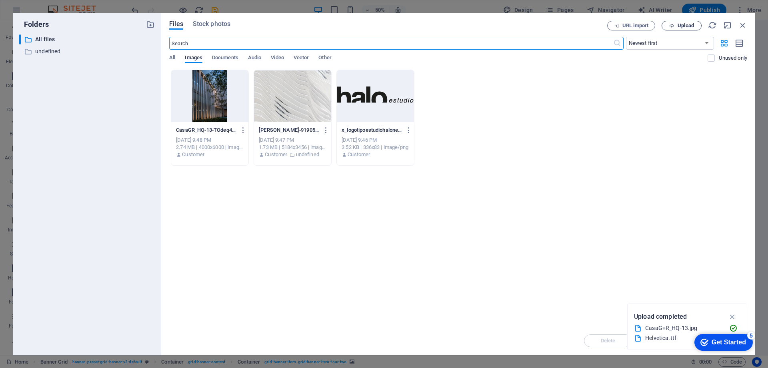
click at [691, 25] on span "Upload" at bounding box center [686, 25] width 16 height 5
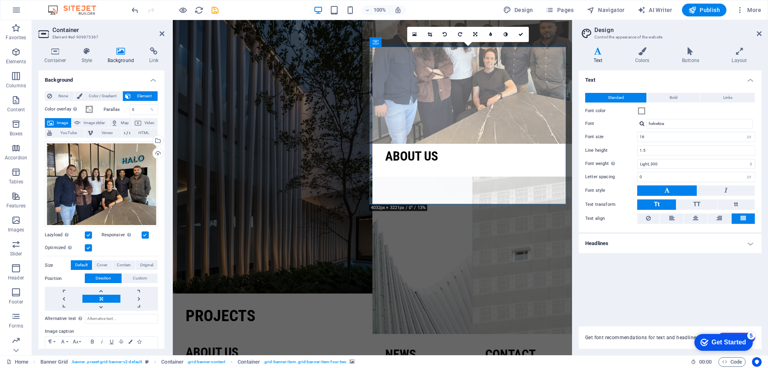
scroll to position [0, 0]
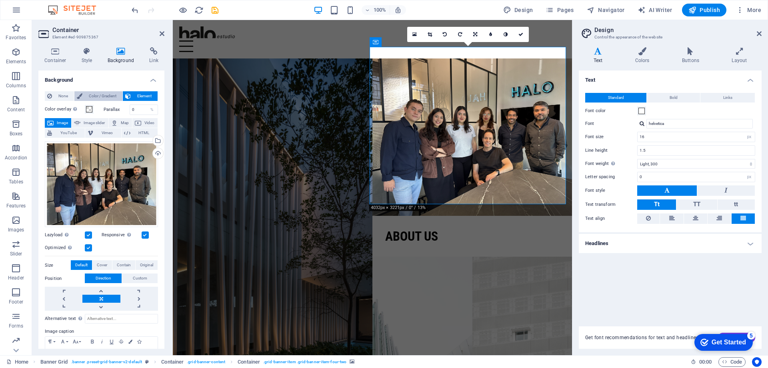
click at [98, 95] on span "Color / Gradient" at bounding box center [102, 96] width 35 height 10
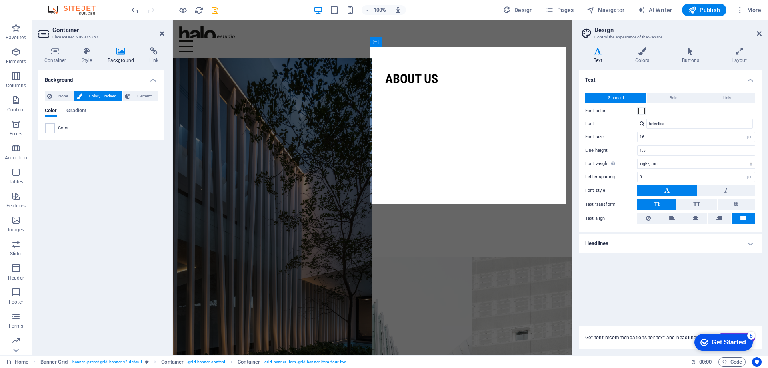
click at [96, 183] on div "Background None Color / Gradient Element Stretch background to full-width Color…" at bounding box center [101, 209] width 126 height 278
click at [81, 109] on span "Gradient" at bounding box center [76, 111] width 20 height 11
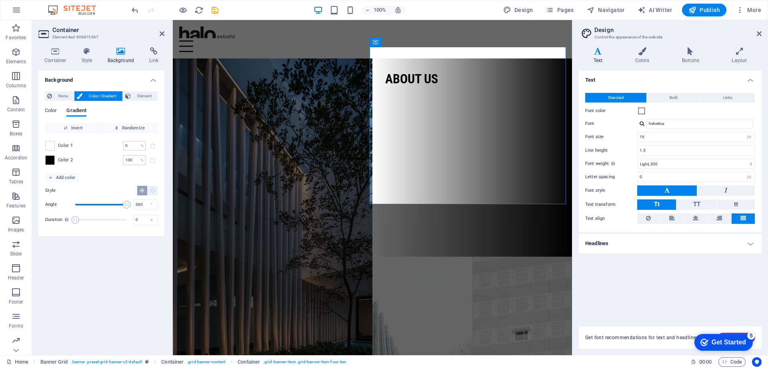
drag, startPoint x: 89, startPoint y: 202, endPoint x: 131, endPoint y: 204, distance: 42.1
click at [131, 204] on span "Angle" at bounding box center [127, 204] width 8 height 8
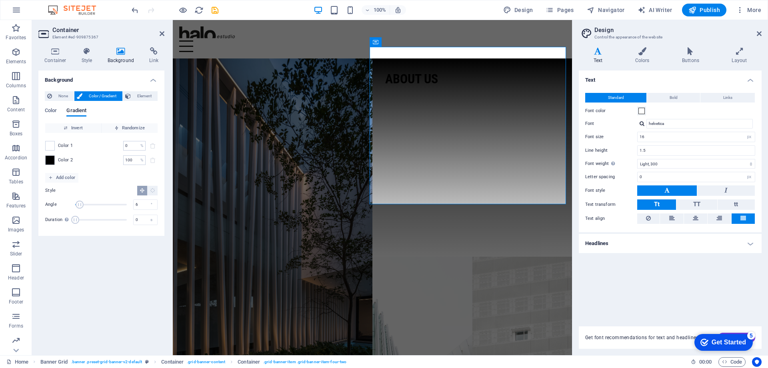
type input "0"
drag, startPoint x: 126, startPoint y: 203, endPoint x: 66, endPoint y: 195, distance: 60.9
click at [66, 195] on div "Style Angle 0 ° Duration Duration of the background animation. A value of "0" d…" at bounding box center [101, 205] width 112 height 46
click at [58, 108] on div "Color Gradient" at bounding box center [101, 115] width 113 height 15
click at [52, 111] on span "Color" at bounding box center [51, 111] width 12 height 11
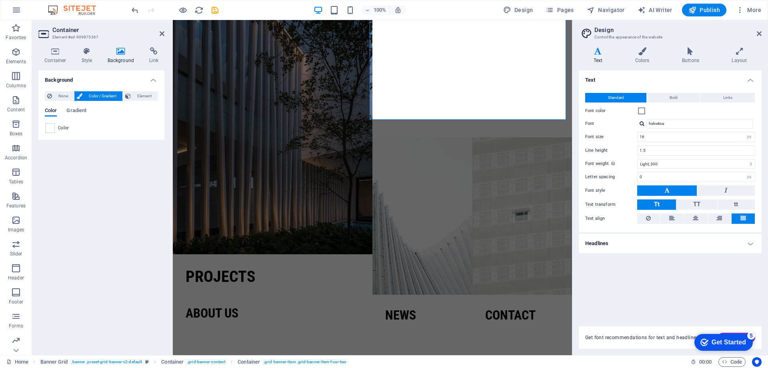
scroll to position [120, 0]
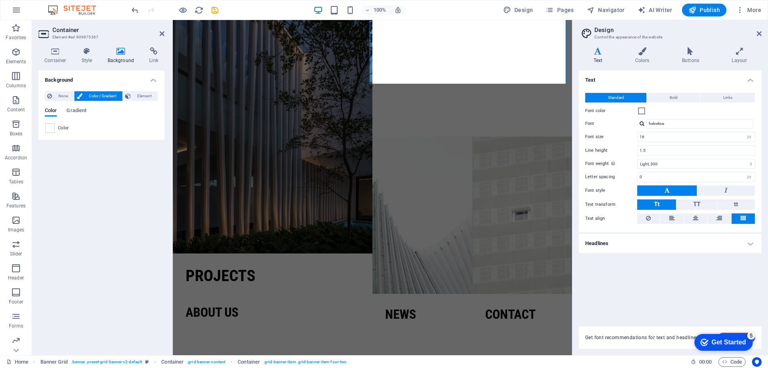
click at [133, 242] on div "Background None Color / Gradient Element Stretch background to full-width Color…" at bounding box center [101, 209] width 126 height 278
